Goal: Transaction & Acquisition: Purchase product/service

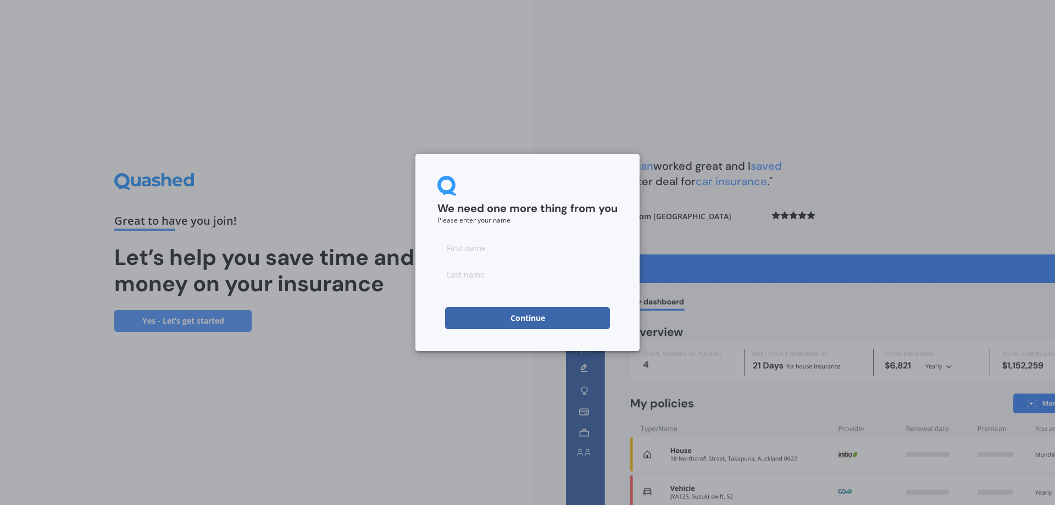
click at [476, 255] on input at bounding box center [527, 248] width 180 height 22
type input "[PERSON_NAME]"
click at [708, 245] on div "We need one more thing from you Please enter your name [PERSON_NAME] Continue" at bounding box center [527, 252] width 1055 height 505
click at [542, 318] on button "Continue" at bounding box center [527, 318] width 165 height 22
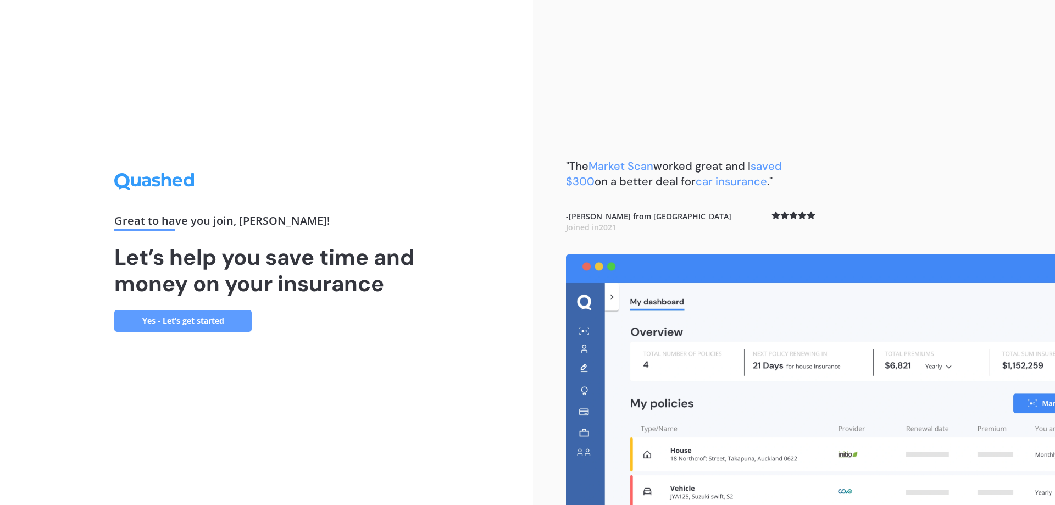
click at [187, 319] on link "Yes - Let’s get started" at bounding box center [182, 321] width 137 height 22
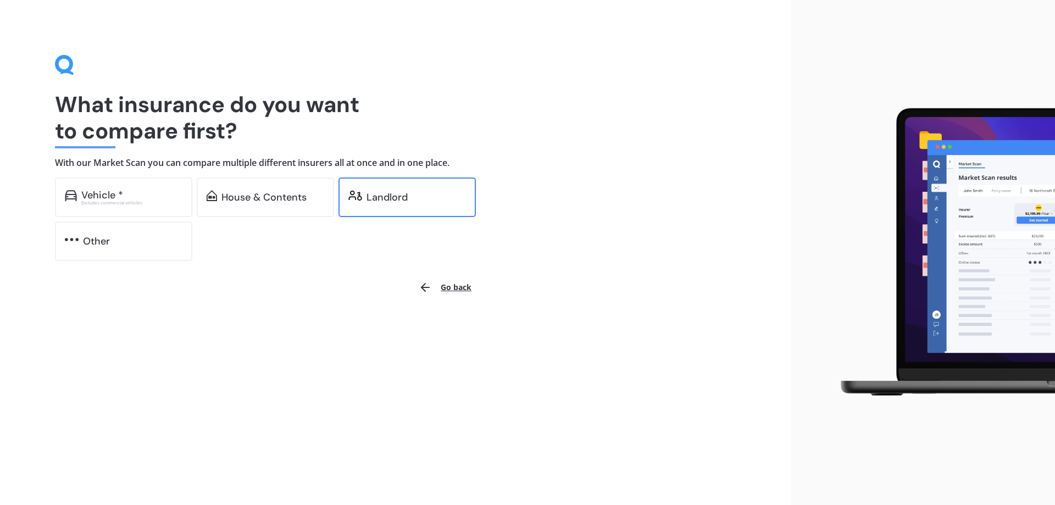
click at [380, 193] on div "Landlord" at bounding box center [386, 197] width 41 height 11
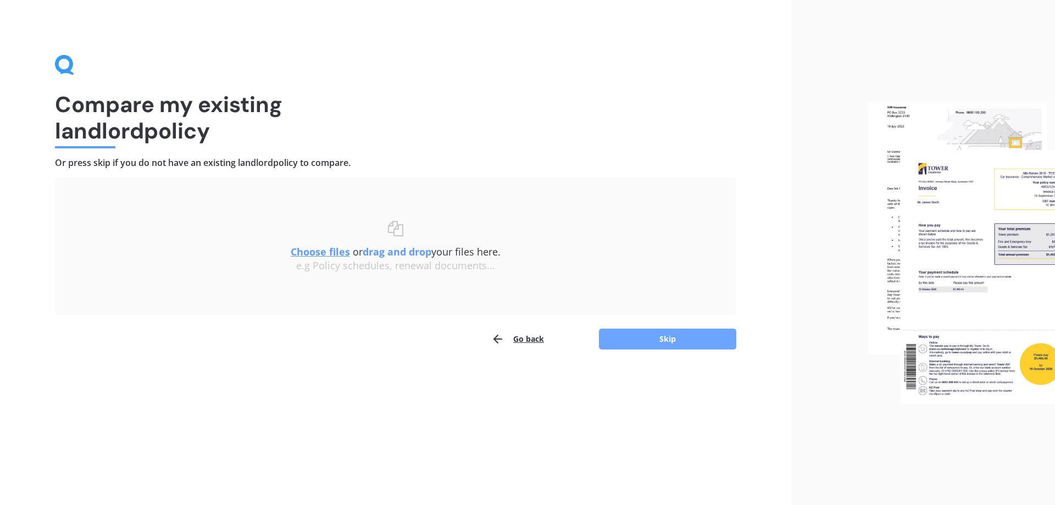
click at [666, 338] on button "Skip" at bounding box center [667, 338] width 137 height 21
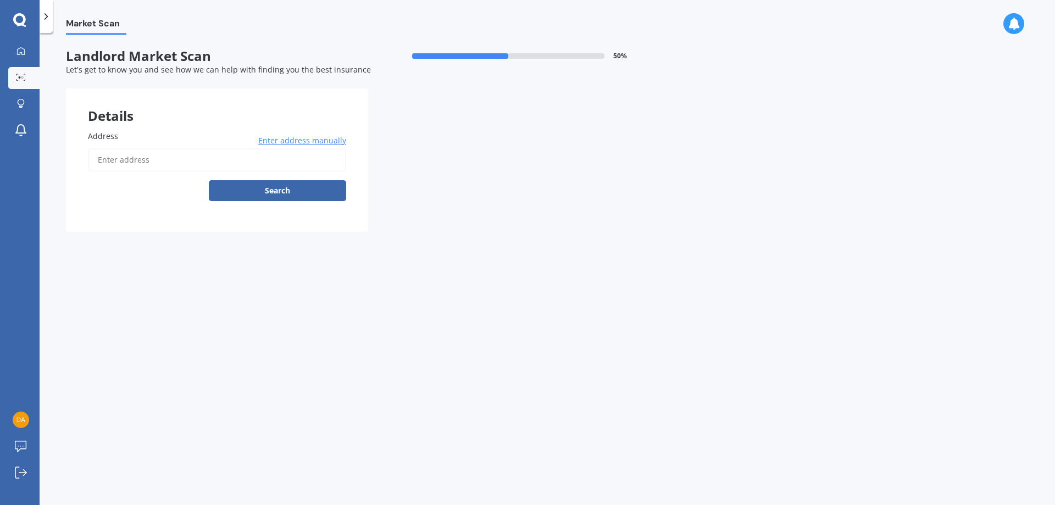
click at [114, 157] on input "Address" at bounding box center [217, 159] width 258 height 23
type input "22 Hayes Avenue, Gate Pa, Tauranga 3112"
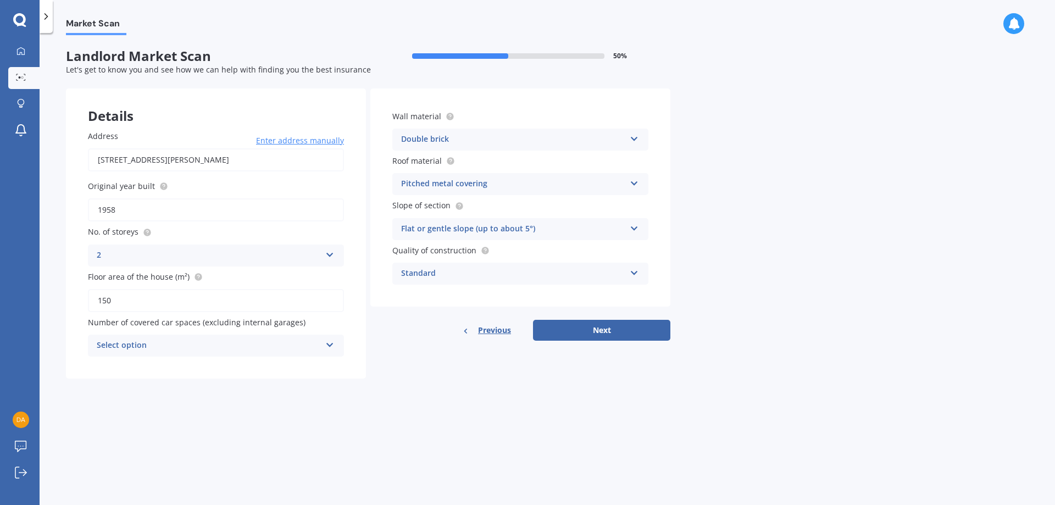
click at [109, 344] on div "Select option" at bounding box center [209, 345] width 224 height 13
click at [110, 344] on div "0" at bounding box center [209, 345] width 224 height 13
